Goal: Task Accomplishment & Management: Manage account settings

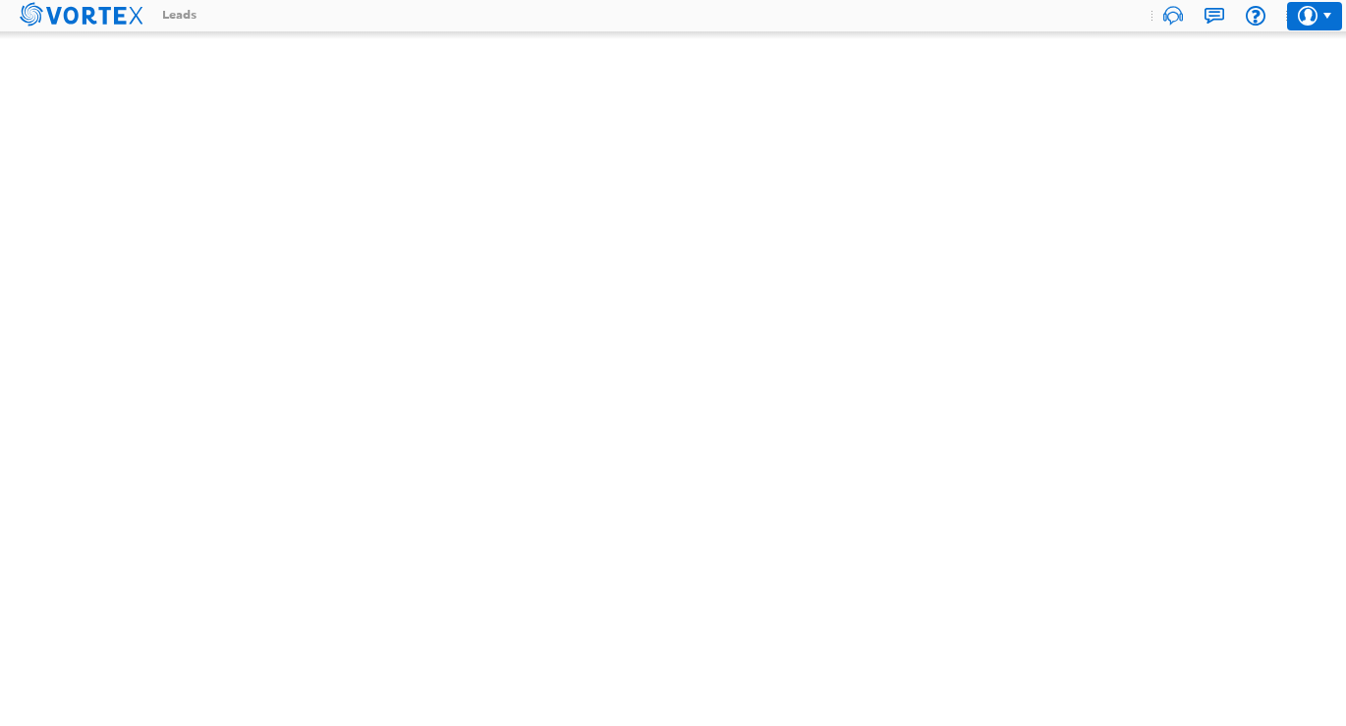
click at [1319, 21] on div at bounding box center [1314, 16] width 55 height 29
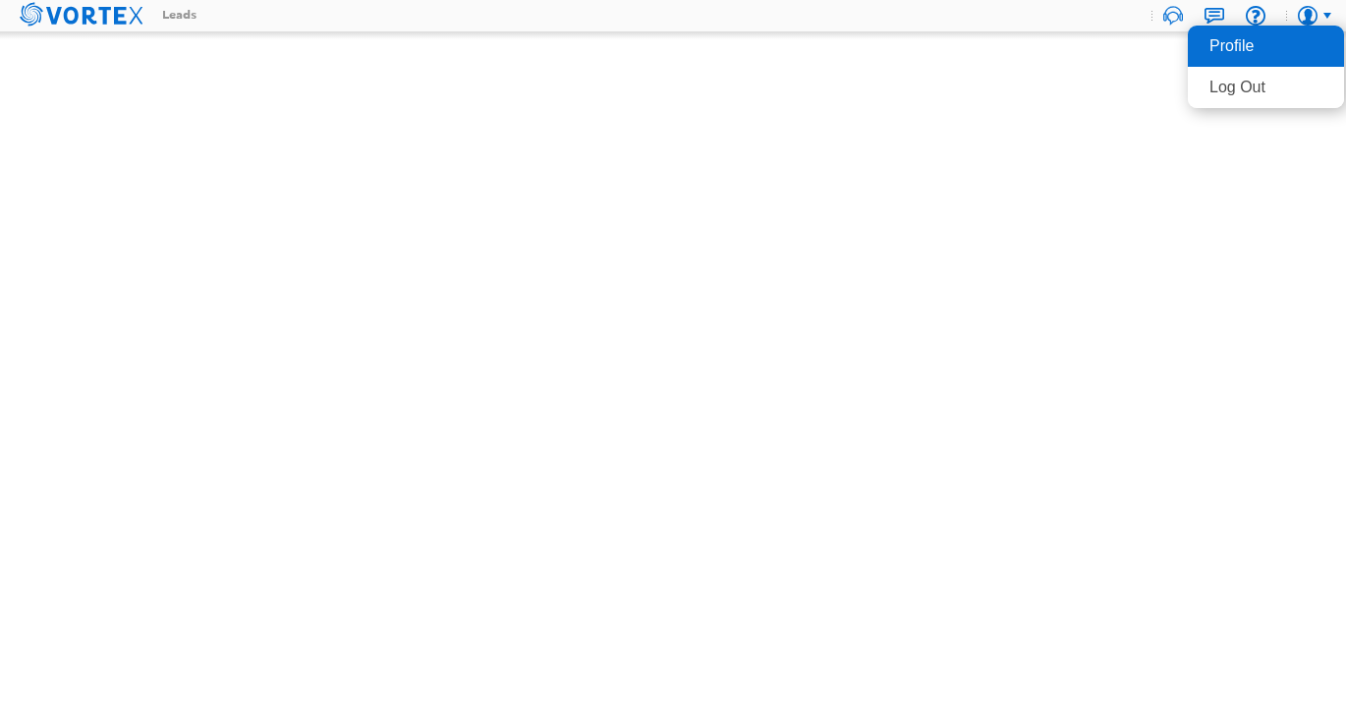
click at [1302, 44] on li "Profile" at bounding box center [1266, 46] width 156 height 41
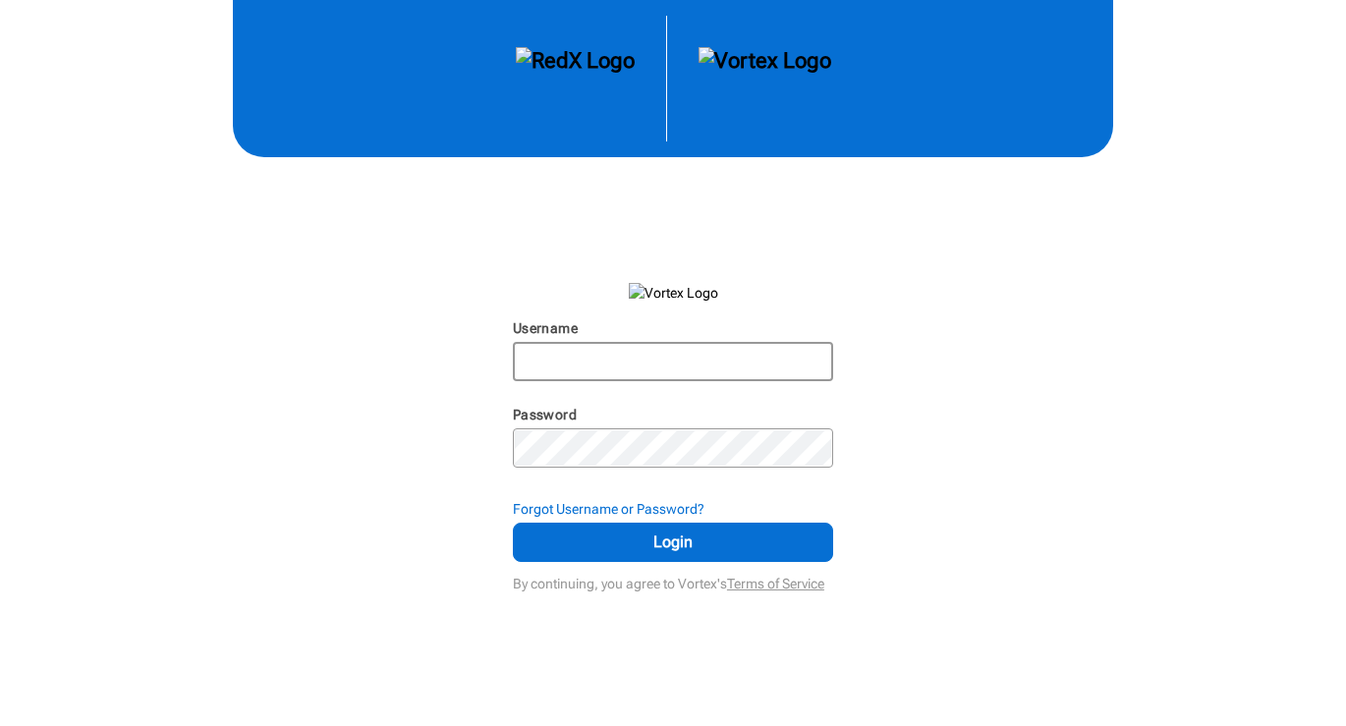
click at [623, 371] on input "Username" at bounding box center [673, 361] width 316 height 35
click at [617, 374] on input "Username" at bounding box center [673, 361] width 316 height 35
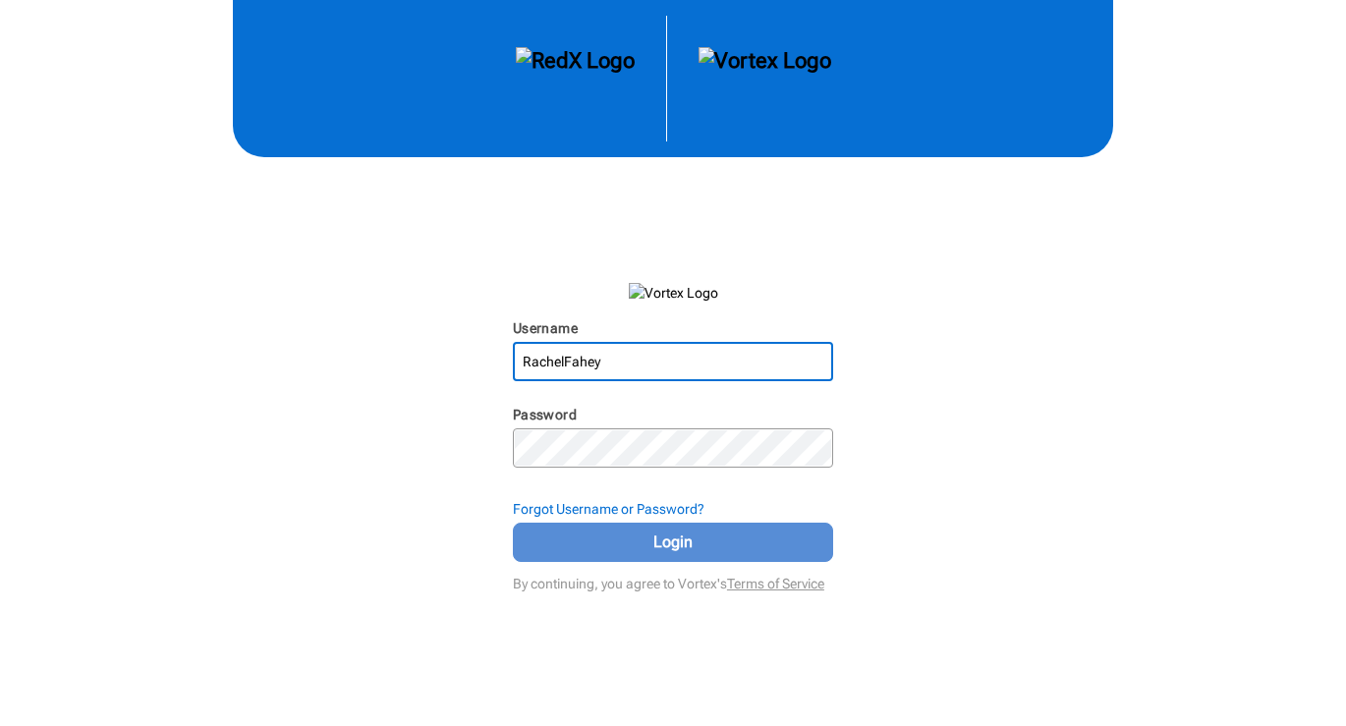
click at [611, 545] on span "Login" at bounding box center [673, 543] width 271 height 24
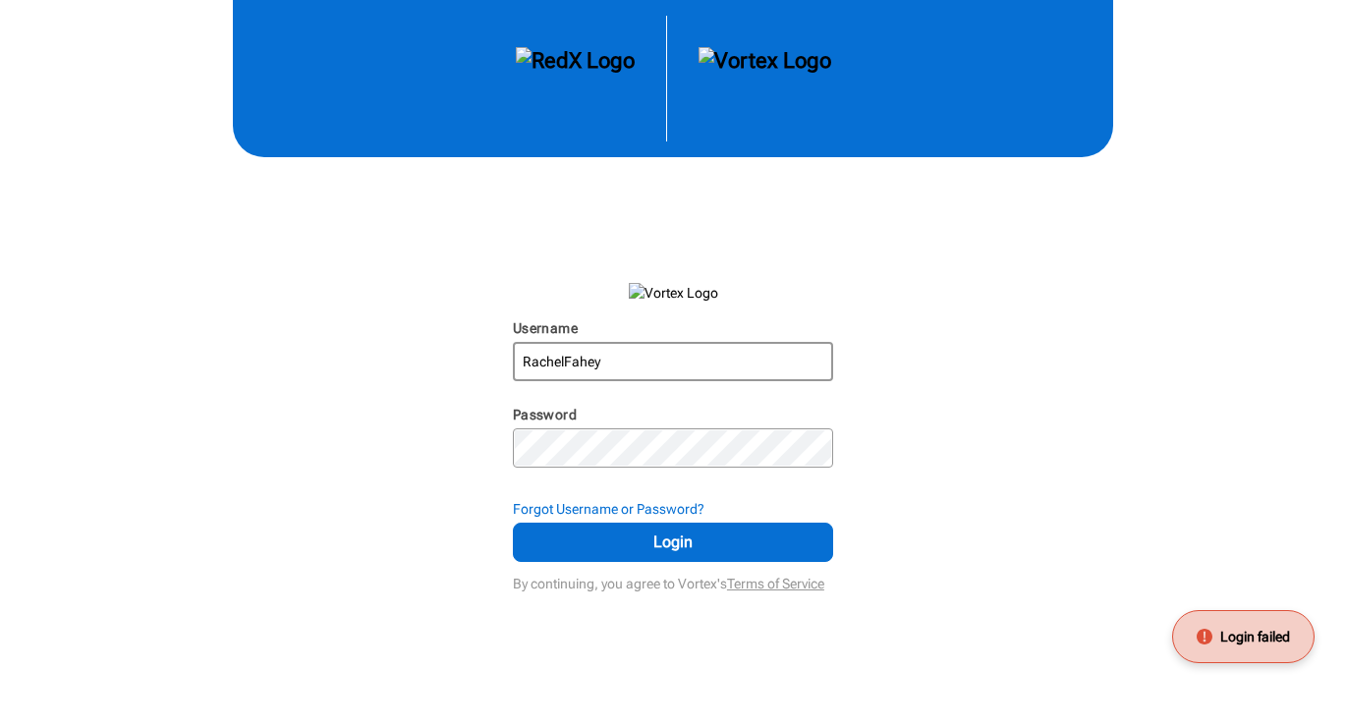
click at [578, 368] on input "RachelFahey" at bounding box center [673, 361] width 316 height 35
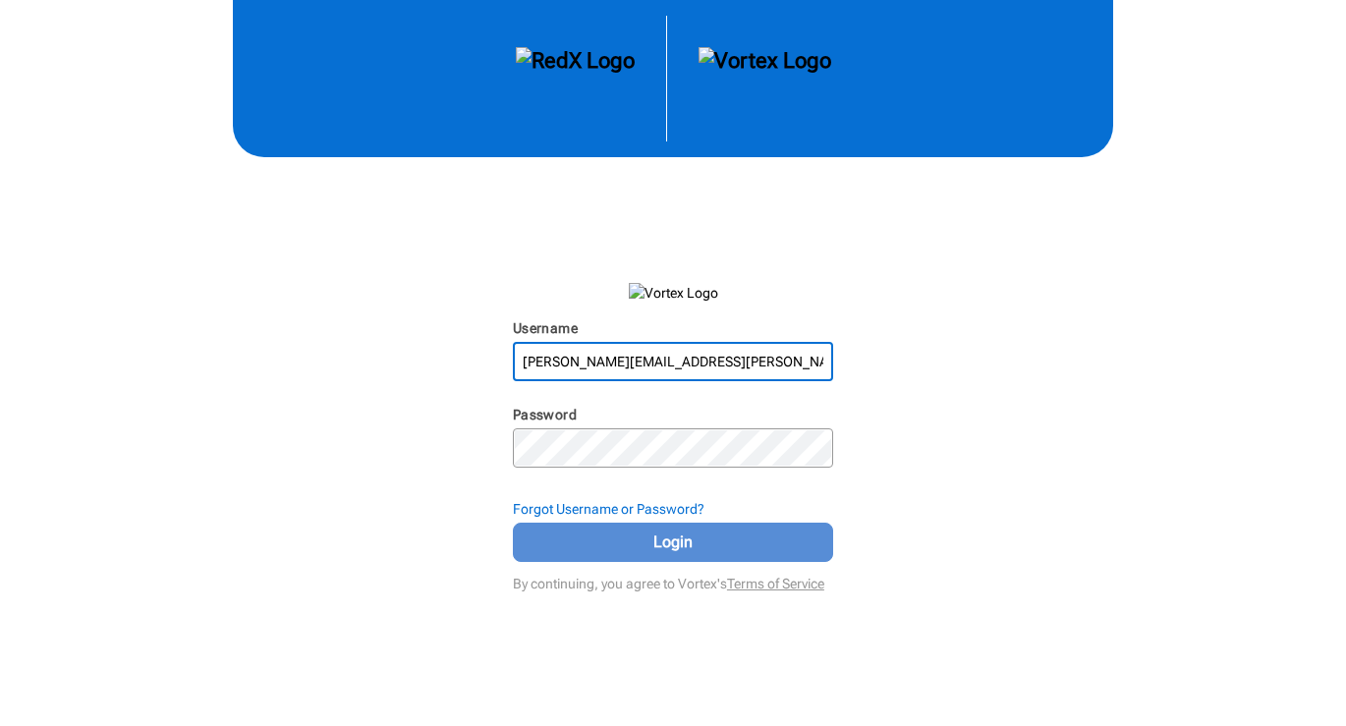
type input "Rachel.fahey@verani.com"
click at [639, 553] on span "Login" at bounding box center [673, 543] width 271 height 24
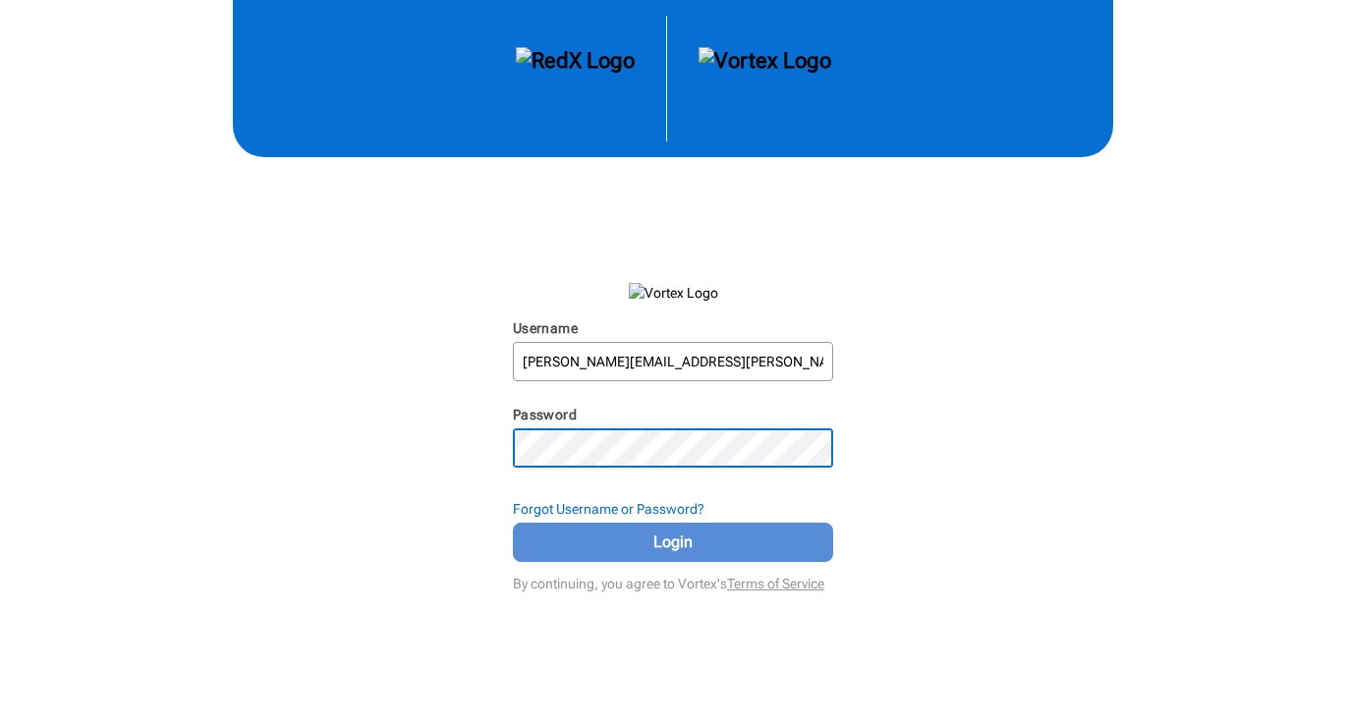
click at [639, 536] on span "Login" at bounding box center [673, 543] width 271 height 24
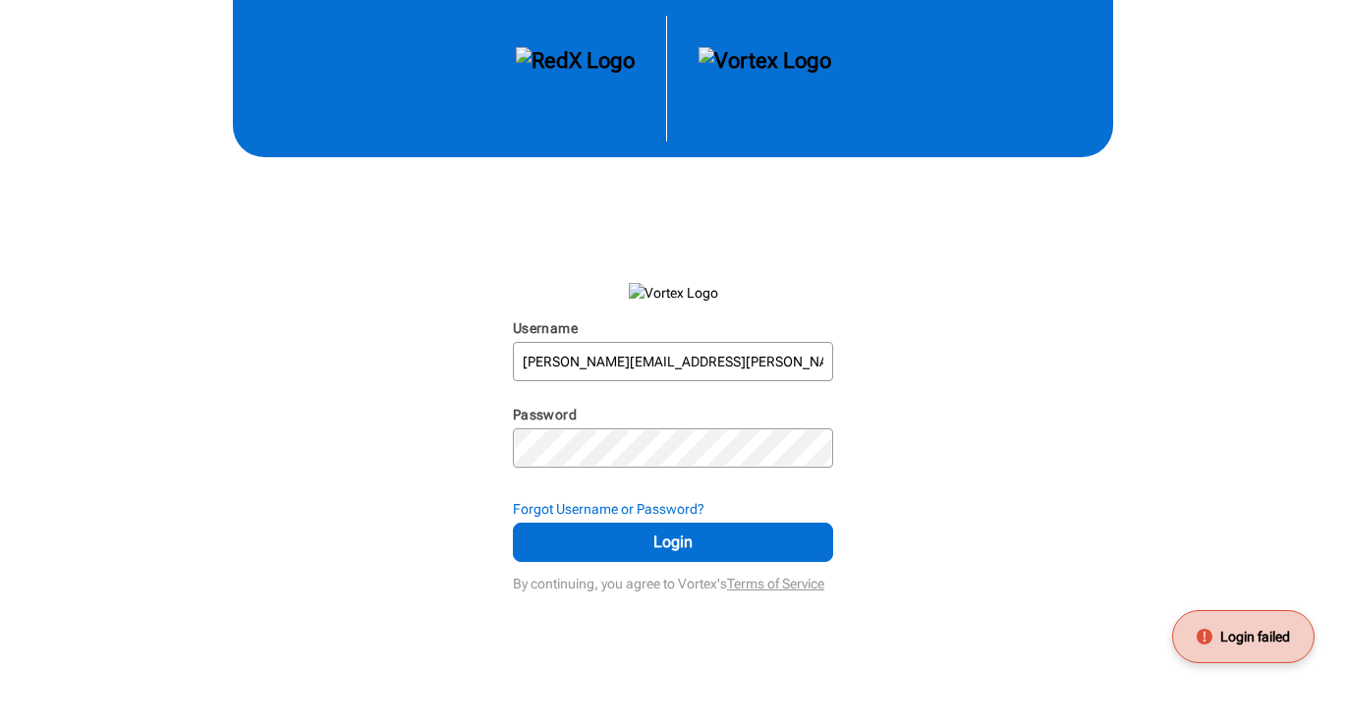
click at [627, 472] on div "Password N/A" at bounding box center [673, 444] width 320 height 79
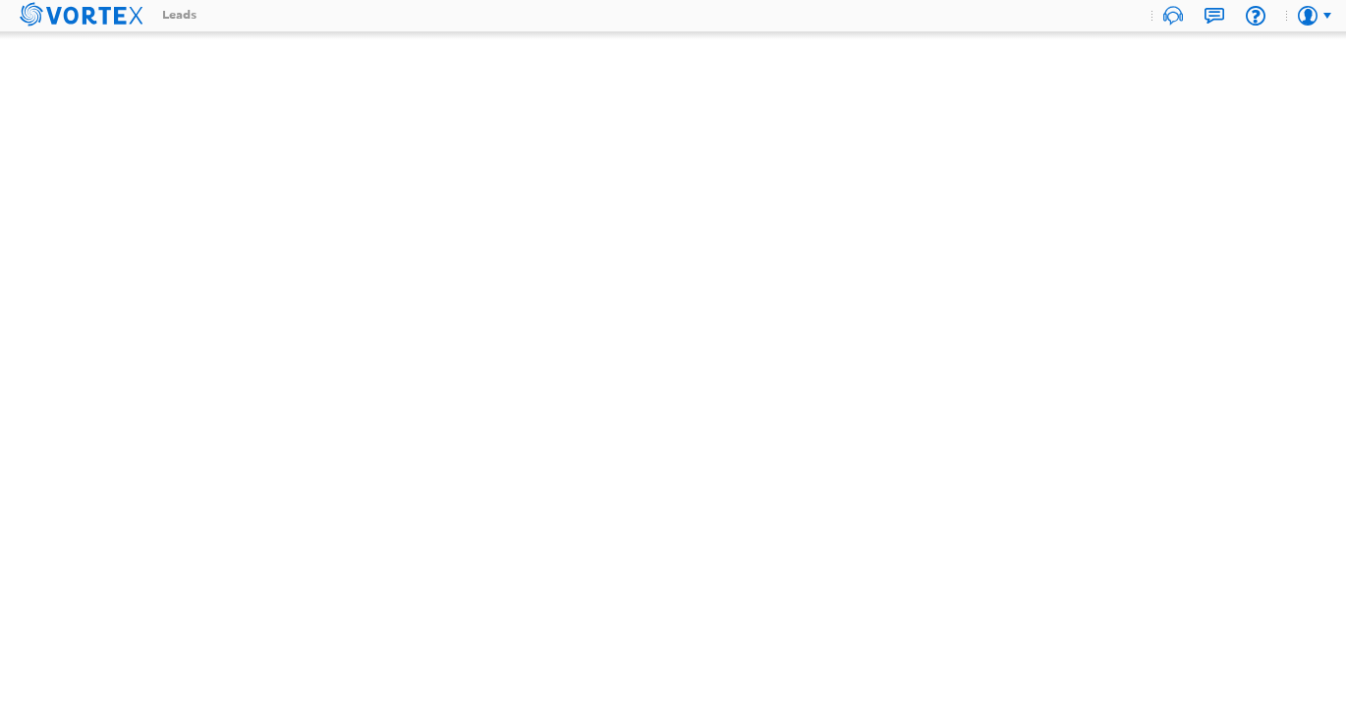
click at [94, 15] on icon at bounding box center [81, 14] width 123 height 30
